Goal: Information Seeking & Learning: Find specific fact

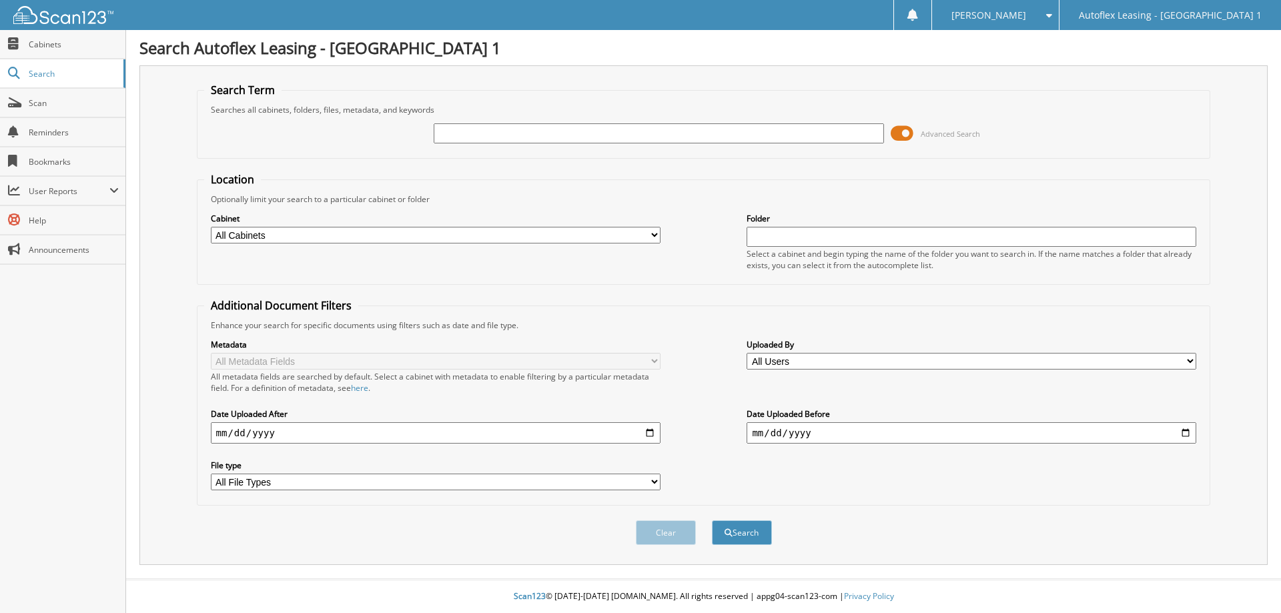
click at [498, 136] on input "text" at bounding box center [659, 133] width 450 height 20
type input "806857"
click at [712, 520] on button "Search" at bounding box center [742, 532] width 60 height 25
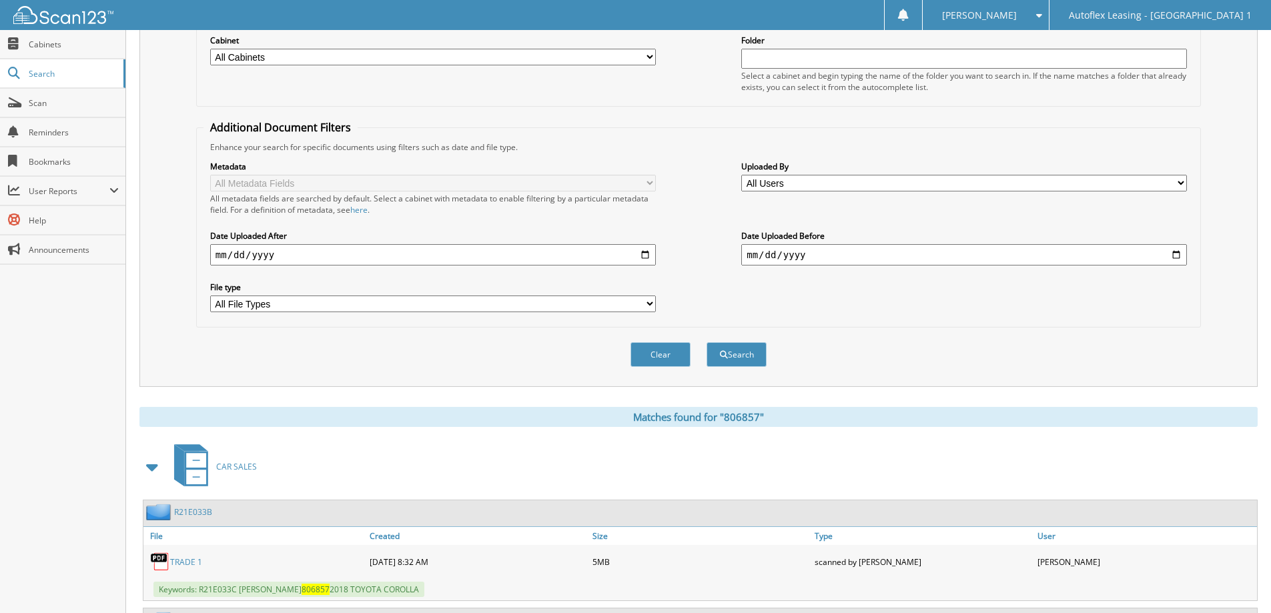
scroll to position [315, 0]
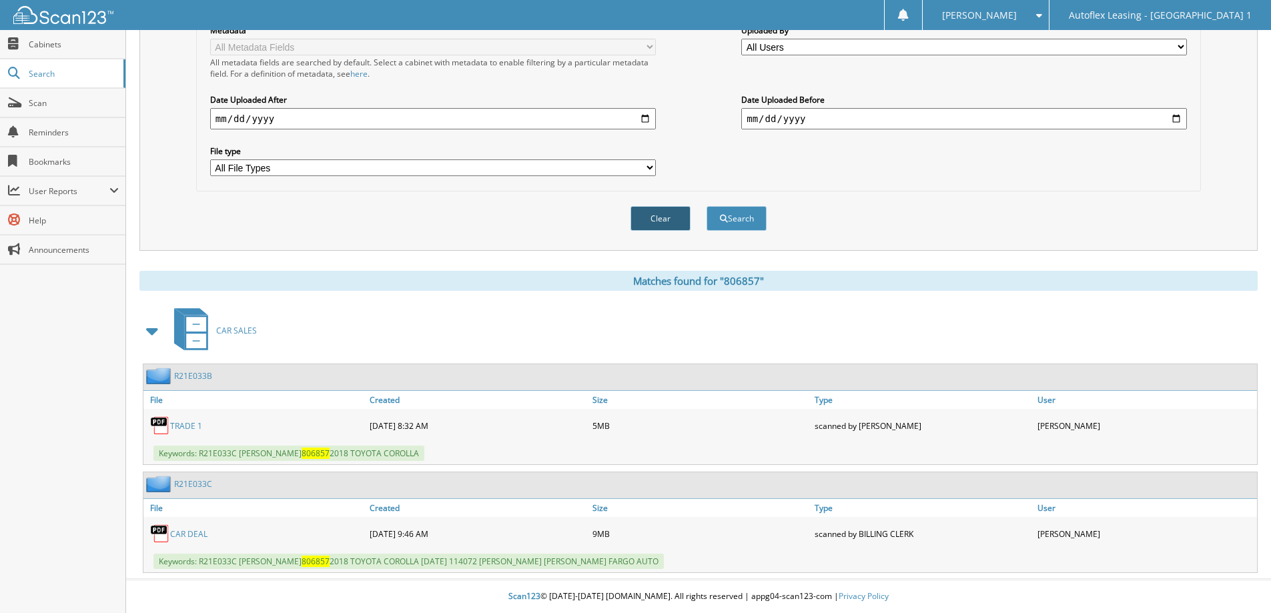
click at [662, 221] on button "Clear" at bounding box center [660, 218] width 60 height 25
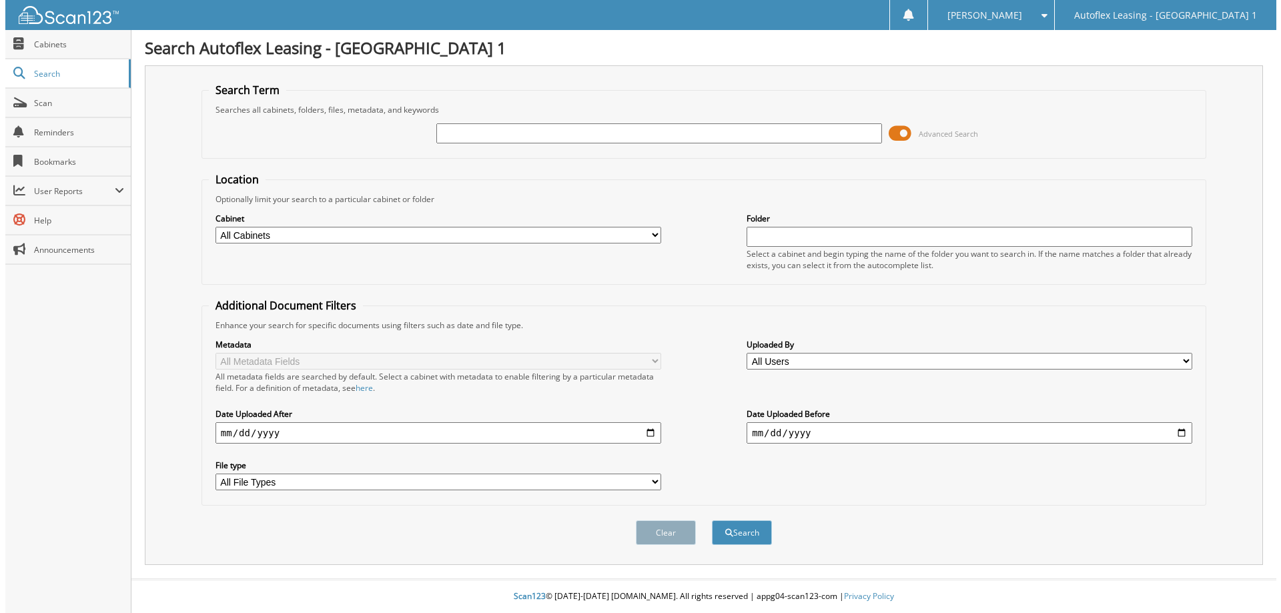
scroll to position [0, 0]
click at [491, 138] on input "text" at bounding box center [659, 133] width 450 height 20
click at [526, 129] on input "text" at bounding box center [659, 133] width 450 height 20
type input "298190"
click at [712, 520] on button "Search" at bounding box center [742, 532] width 60 height 25
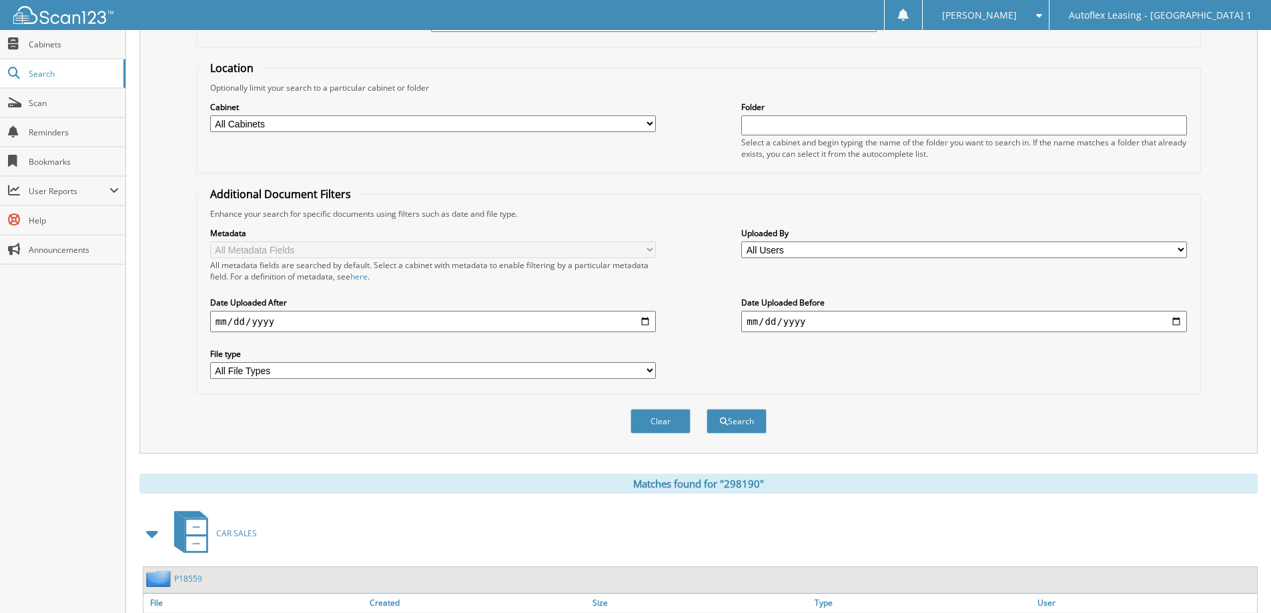
scroll to position [207, 0]
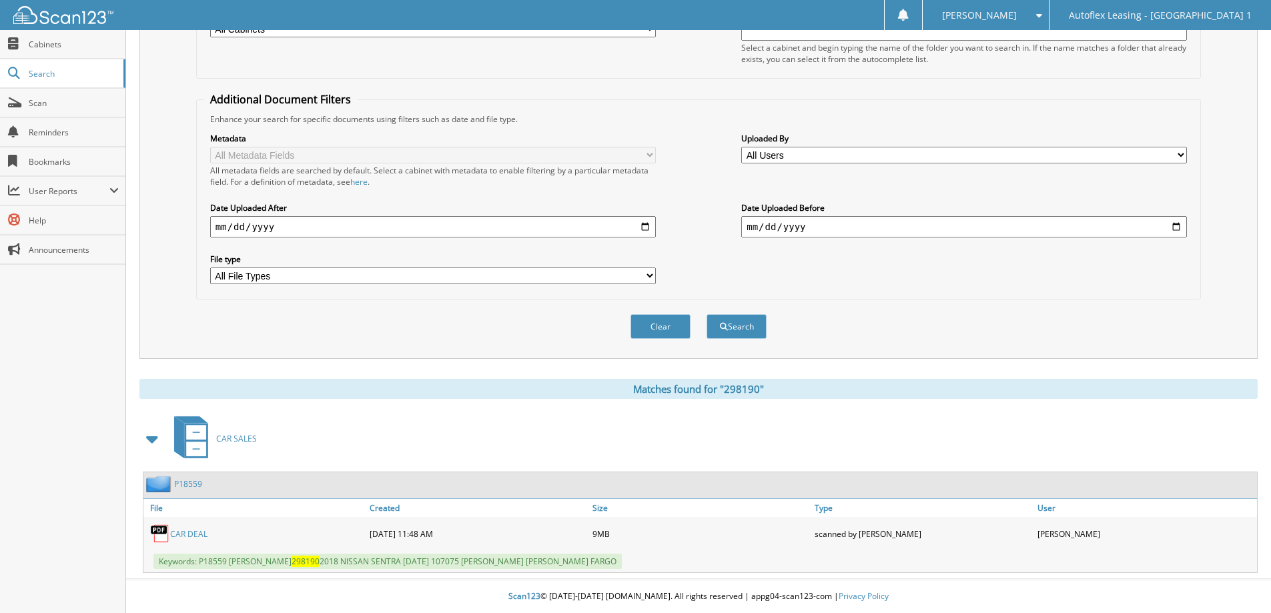
click at [191, 482] on link "P18559" at bounding box center [188, 483] width 28 height 11
